Goal: Task Accomplishment & Management: Use online tool/utility

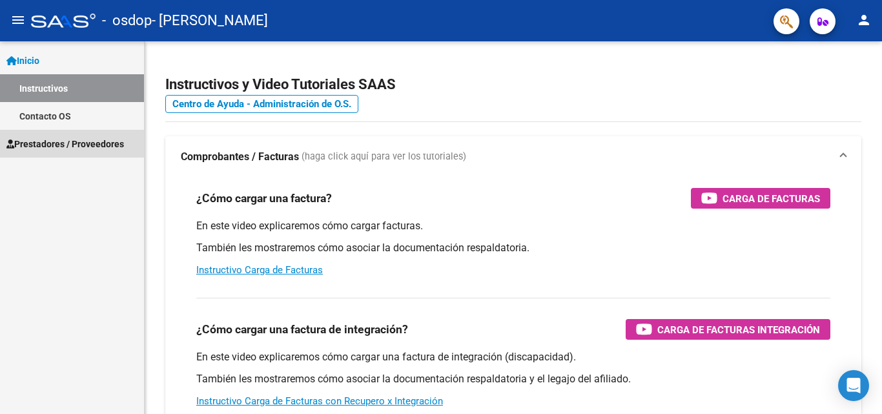
click at [70, 141] on span "Prestadores / Proveedores" at bounding box center [64, 144] width 117 height 14
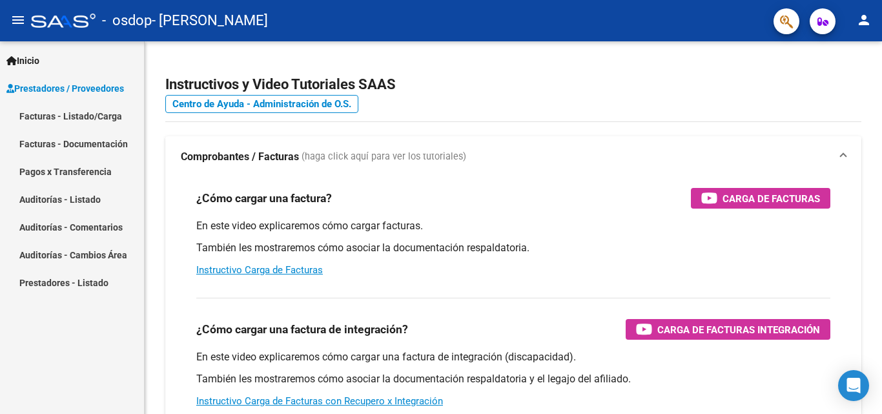
click at [69, 321] on div "Inicio Instructivos Contacto OS Prestadores / Proveedores Facturas - Listado/Ca…" at bounding box center [72, 227] width 144 height 372
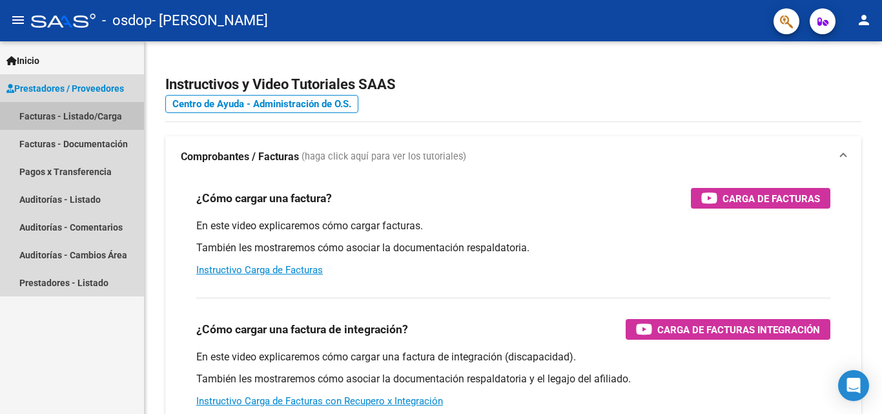
click at [76, 116] on link "Facturas - Listado/Carga" at bounding box center [72, 116] width 144 height 28
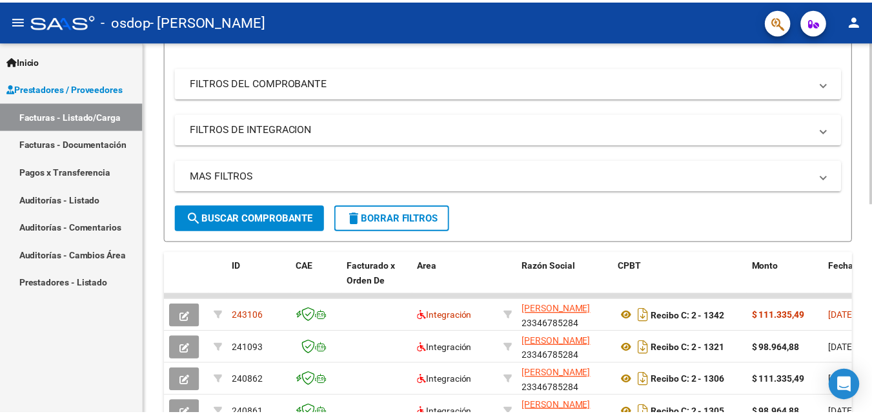
scroll to position [139, 0]
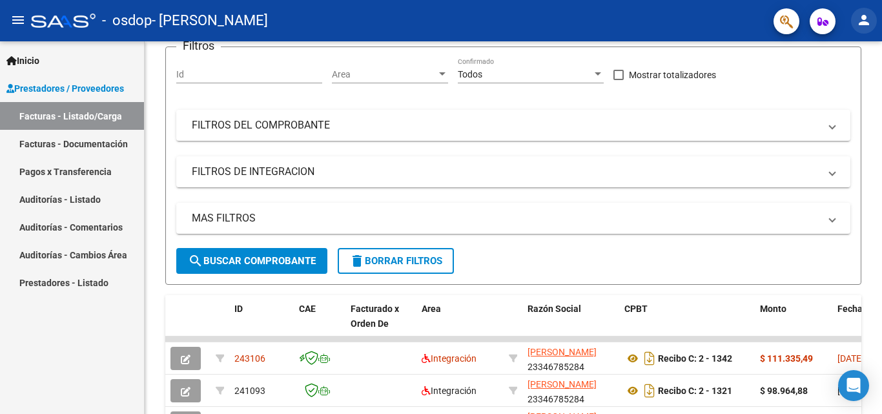
click at [866, 19] on mat-icon "person" at bounding box center [863, 19] width 15 height 15
click at [840, 85] on button "exit_to_app Salir" at bounding box center [837, 85] width 79 height 31
